Goal: Register for event/course

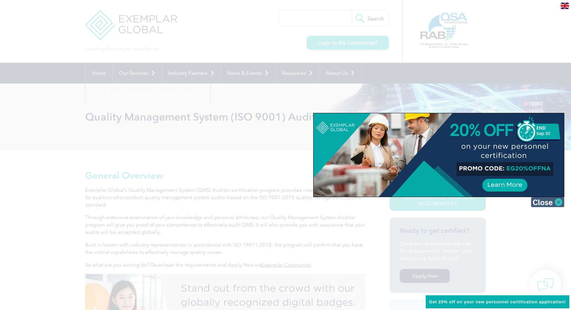
click at [558, 201] on img at bounding box center [547, 202] width 33 height 10
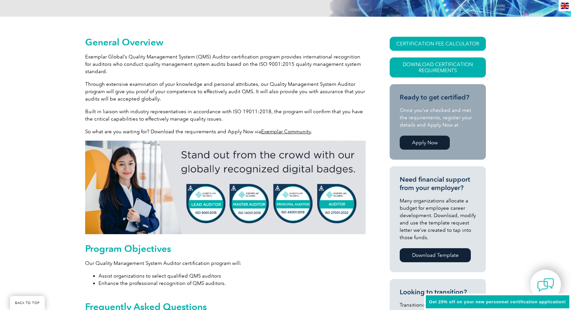
scroll to position [265, 0]
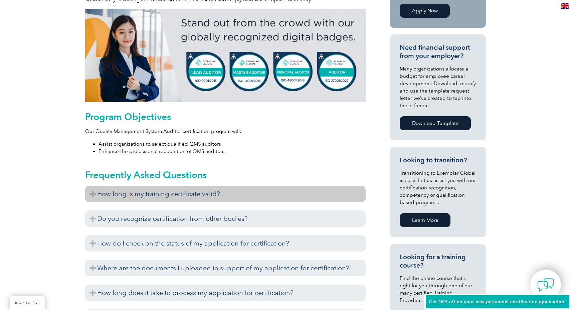
click at [272, 189] on h3 "How long is my training certificate valid?" at bounding box center [225, 194] width 280 height 16
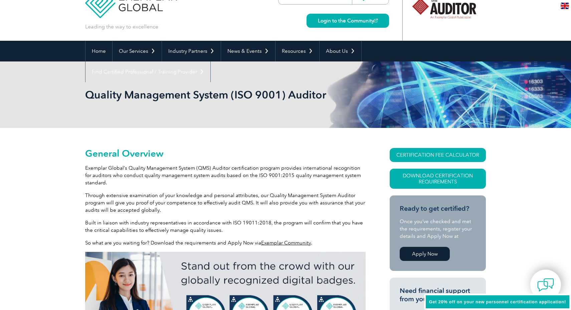
scroll to position [17, 0]
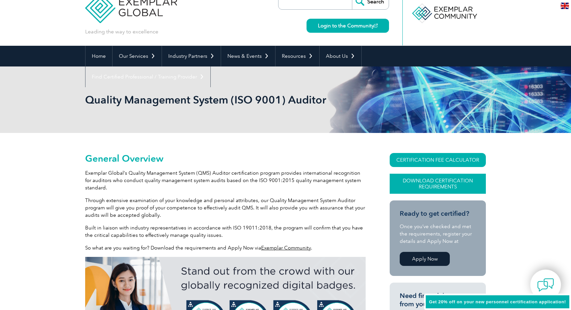
click at [428, 182] on link "Download Certification Requirements" at bounding box center [437, 184] width 96 height 20
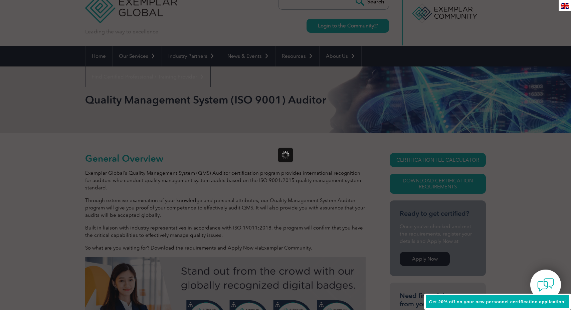
scroll to position [0, 0]
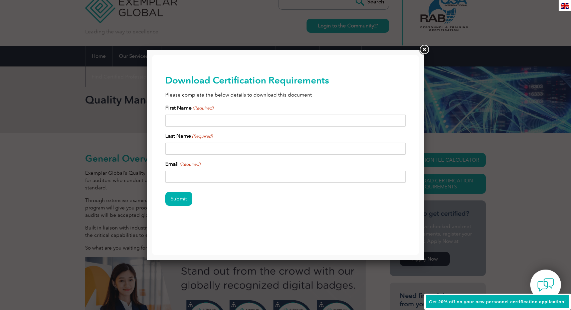
click at [426, 49] on link at bounding box center [424, 50] width 12 height 12
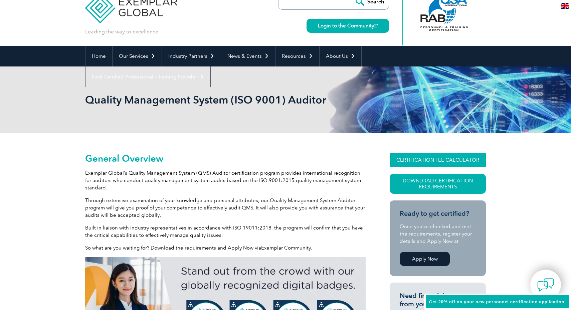
click at [427, 161] on link "CERTIFICATION FEE CALCULATOR" at bounding box center [437, 160] width 96 height 14
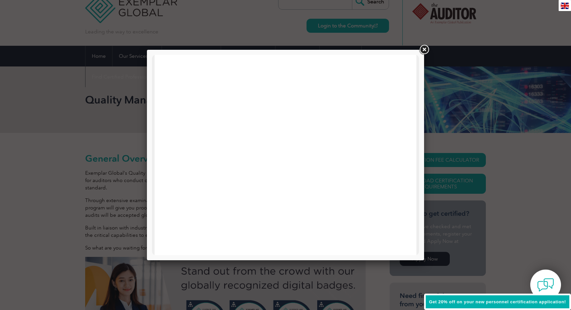
scroll to position [113, 0]
click at [423, 49] on link at bounding box center [424, 50] width 12 height 12
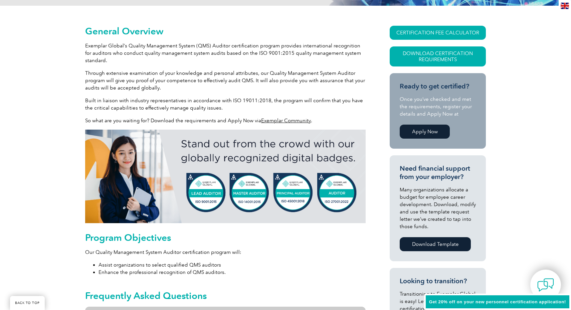
scroll to position [151, 0]
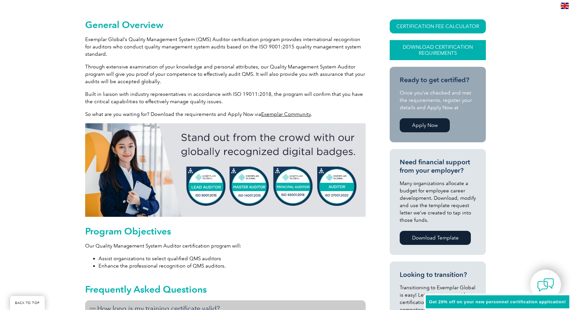
click at [441, 54] on link "Download Certification Requirements" at bounding box center [437, 50] width 96 height 20
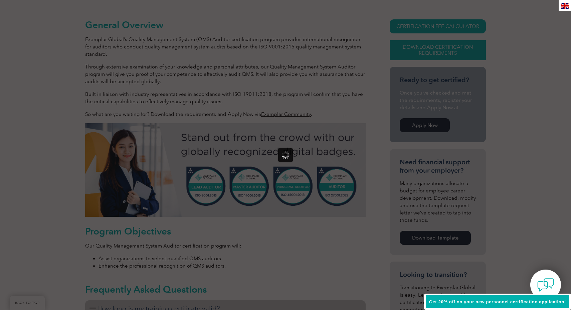
scroll to position [0, 0]
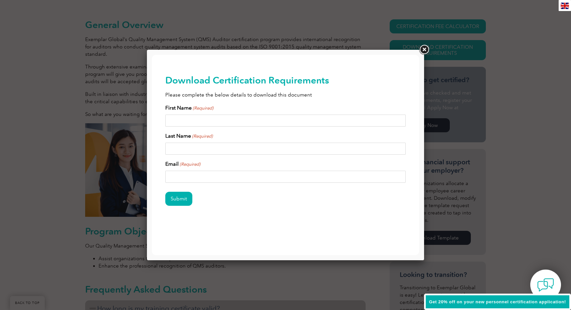
click at [215, 120] on input "First Name (Required)" at bounding box center [285, 120] width 240 height 12
type input "[PERSON_NAME]"
type input "[EMAIL_ADDRESS][DOMAIN_NAME]"
click at [182, 198] on input "Submit" at bounding box center [178, 199] width 27 height 14
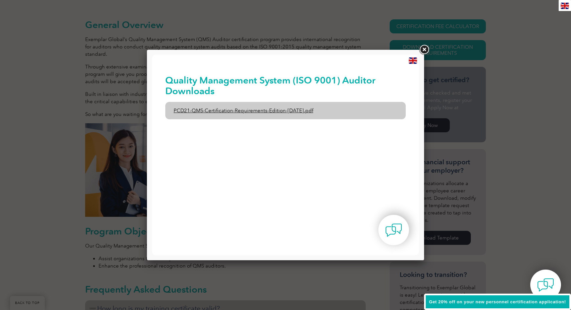
click at [225, 111] on link "PCD21-QMS-Certification-Requirements-Edition-[DATE].pdf" at bounding box center [285, 110] width 240 height 17
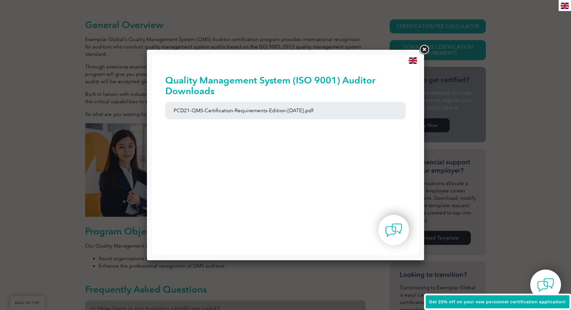
click at [424, 51] on link at bounding box center [424, 50] width 12 height 12
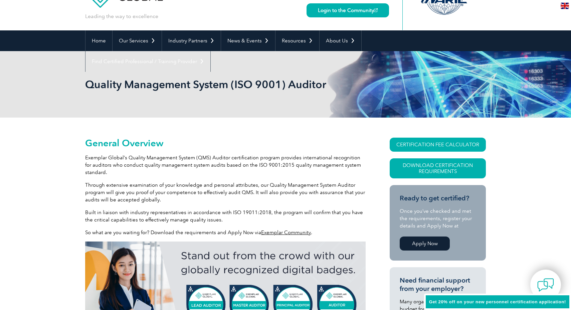
scroll to position [72, 0]
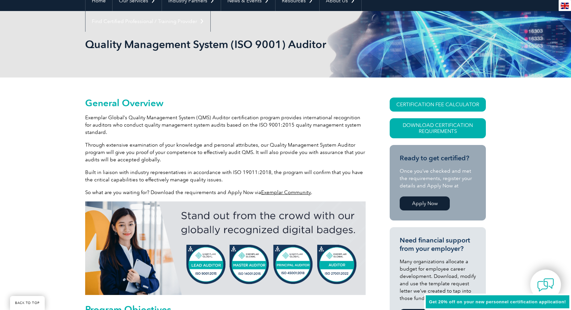
click at [422, 206] on link "Apply Now" at bounding box center [424, 203] width 50 height 14
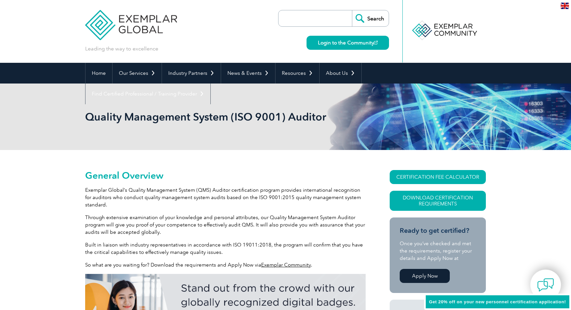
click at [320, 21] on input "search" at bounding box center [317, 18] width 70 height 16
type input "iso 9001 auditor certification"
click at [352, 10] on input "Search" at bounding box center [370, 18] width 37 height 16
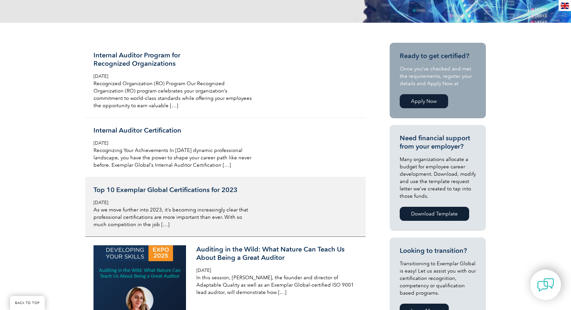
scroll to position [142, 0]
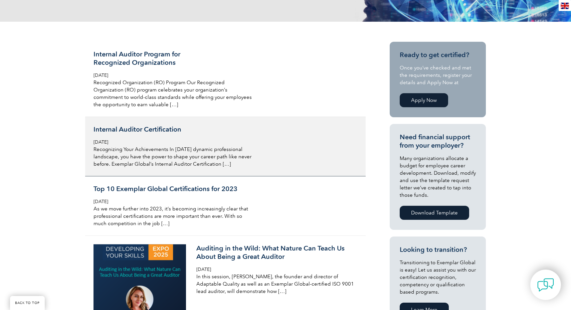
click at [159, 127] on h3 "Internal Auditor Certification" at bounding box center [172, 129] width 158 height 8
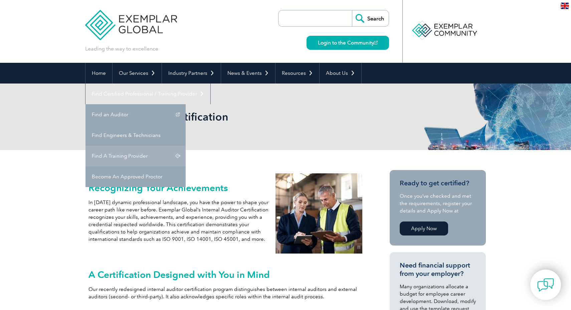
click at [186, 146] on link "Find A Training Provider" at bounding box center [135, 156] width 100 height 21
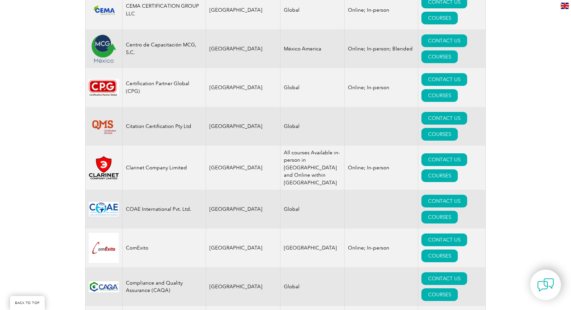
scroll to position [2053, 0]
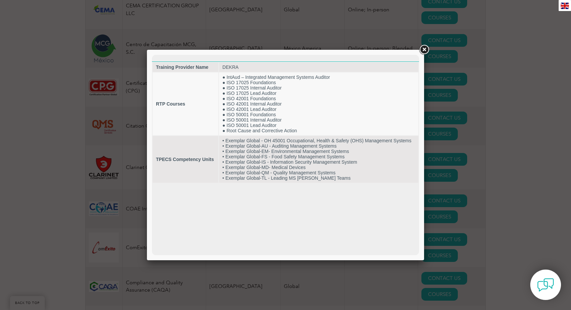
scroll to position [0, 0]
click at [426, 53] on link at bounding box center [424, 50] width 12 height 12
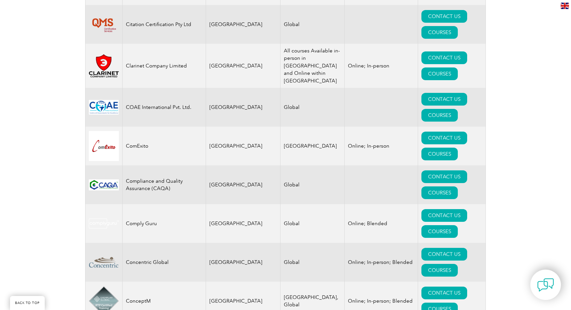
scroll to position [2156, 0]
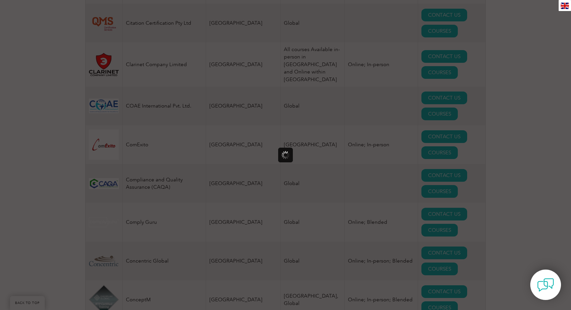
scroll to position [0, 0]
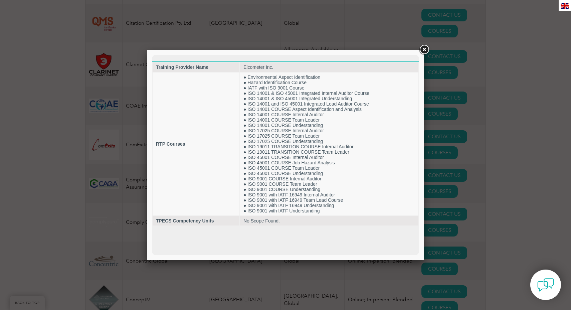
click at [426, 48] on link at bounding box center [424, 50] width 12 height 12
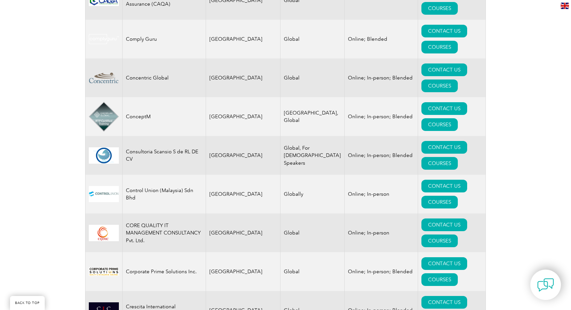
scroll to position [2343, 0]
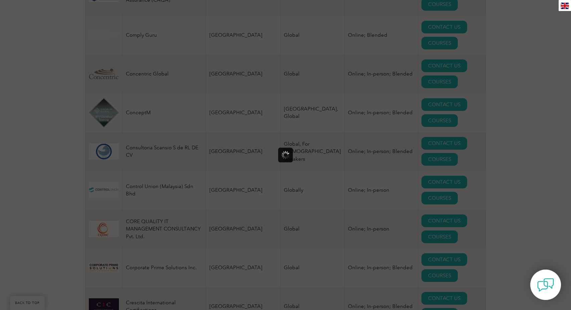
scroll to position [0, 0]
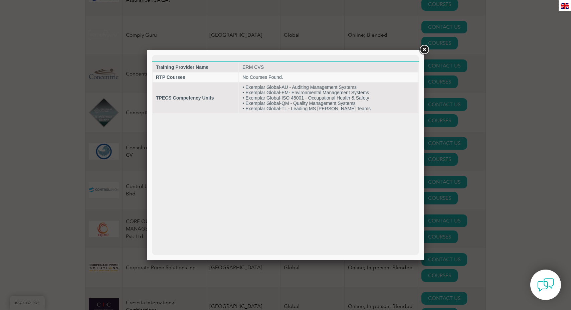
click at [426, 50] on link at bounding box center [424, 50] width 12 height 12
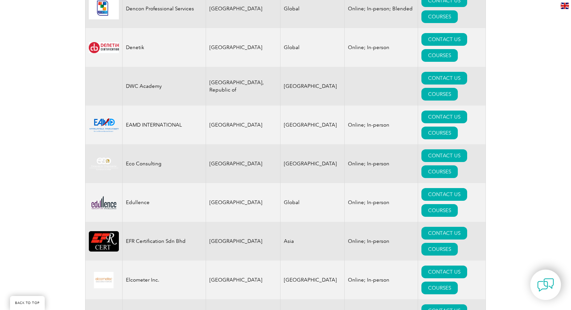
scroll to position [2951, 0]
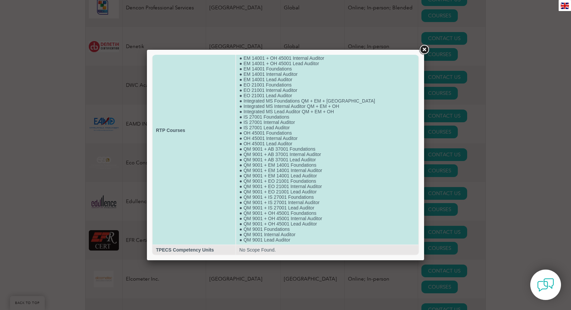
scroll to position [71, 0]
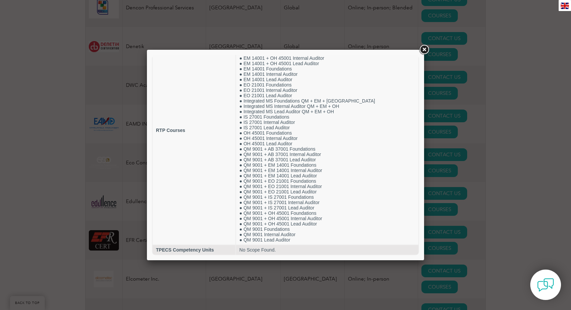
click at [425, 50] on link at bounding box center [424, 50] width 12 height 12
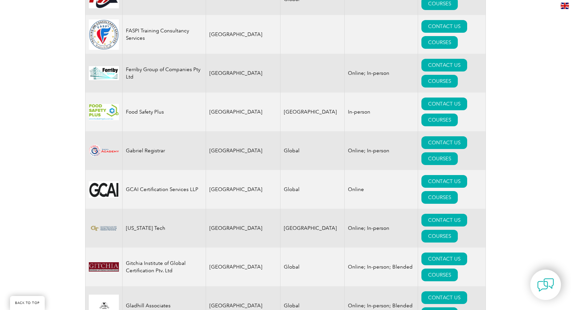
scroll to position [3662, 0]
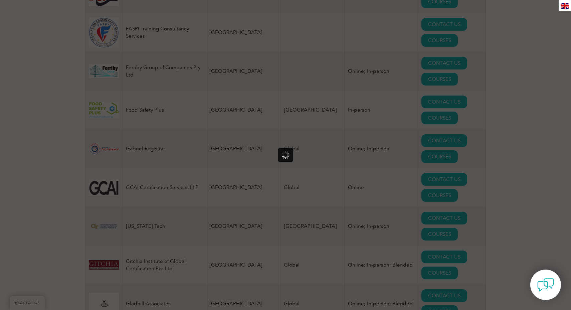
scroll to position [0, 0]
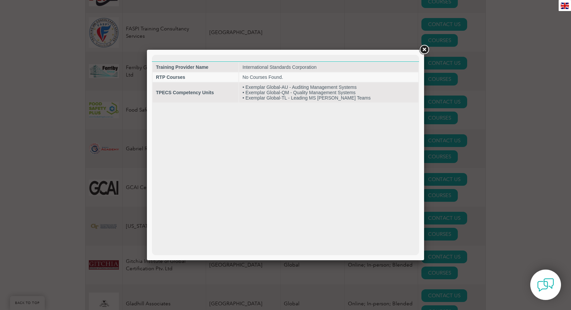
click at [424, 51] on link at bounding box center [424, 50] width 12 height 12
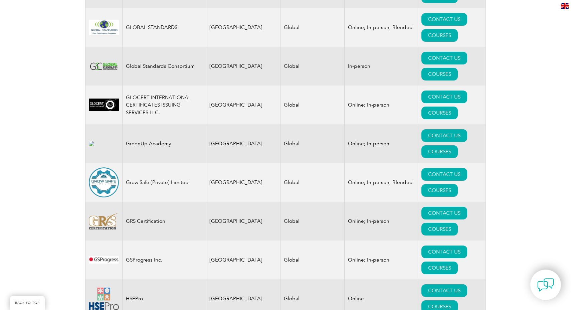
scroll to position [4133, 0]
